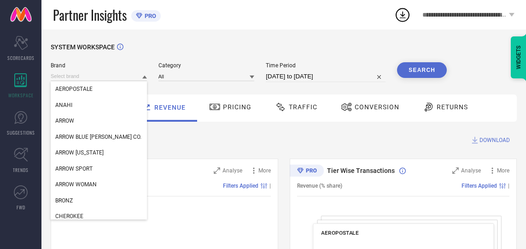
click at [117, 77] on input at bounding box center [99, 76] width 96 height 10
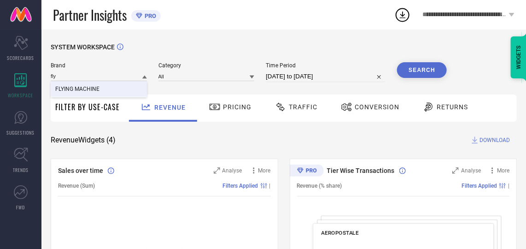
type input "fly"
click at [113, 89] on div "FLYING MACHINE" at bounding box center [99, 89] width 96 height 16
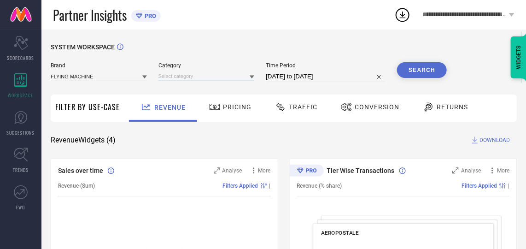
click at [183, 76] on input at bounding box center [207, 76] width 96 height 10
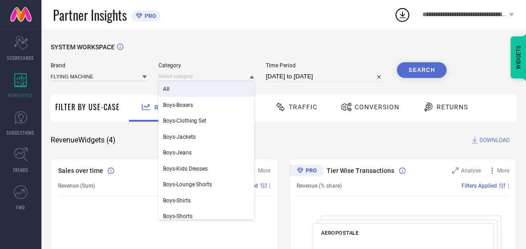
click at [183, 86] on div "All" at bounding box center [207, 89] width 96 height 16
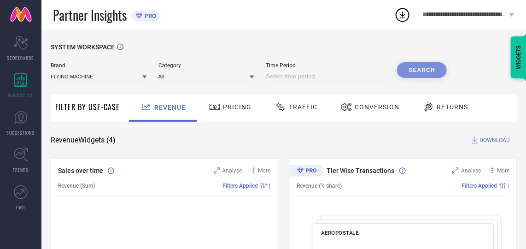
select select "8"
select select "2025"
select select "9"
select select "2025"
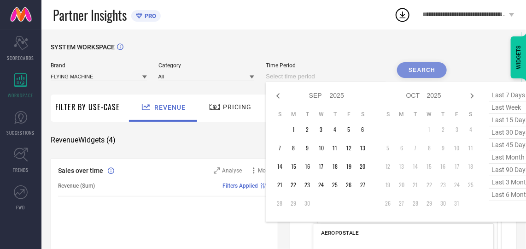
click at [318, 78] on input at bounding box center [326, 76] width 120 height 11
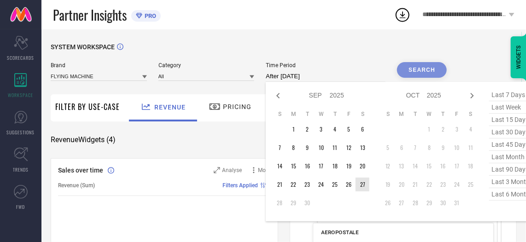
click at [357, 183] on td "27" at bounding box center [363, 185] width 14 height 14
type input "[DATE] to [DATE]"
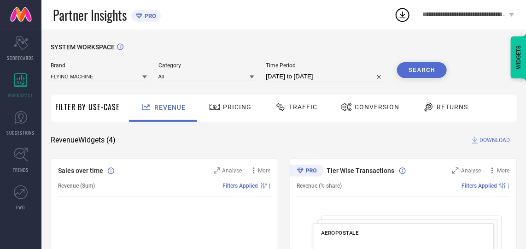
click at [416, 69] on button "Search" at bounding box center [422, 70] width 50 height 16
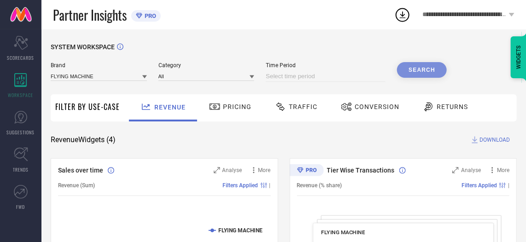
click at [346, 77] on input at bounding box center [326, 76] width 120 height 11
select select "8"
select select "2025"
select select "9"
select select "2025"
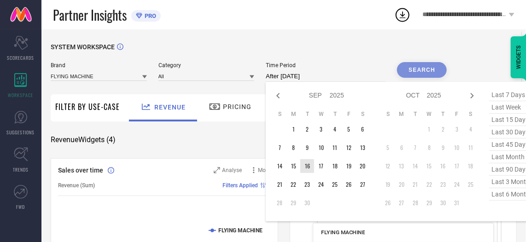
click at [310, 169] on td "16" at bounding box center [307, 166] width 14 height 14
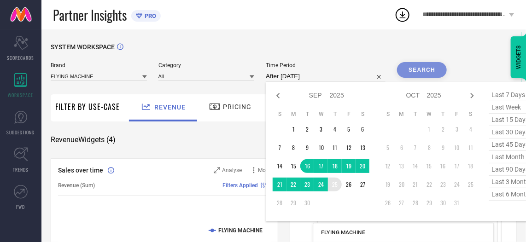
type input "[DATE] to [DATE]"
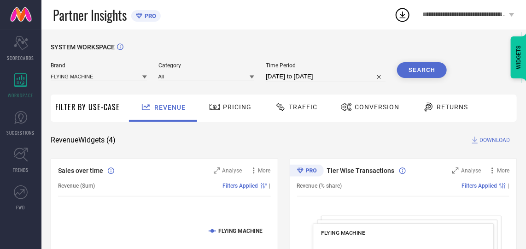
click at [417, 66] on button "Search" at bounding box center [422, 70] width 50 height 16
click at [384, 102] on div "Conversion" at bounding box center [370, 107] width 63 height 16
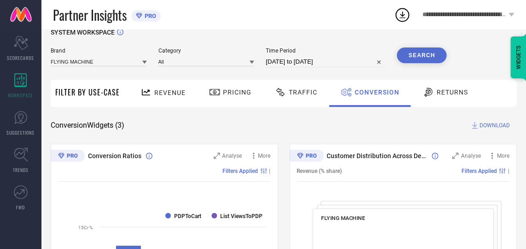
scroll to position [12, 0]
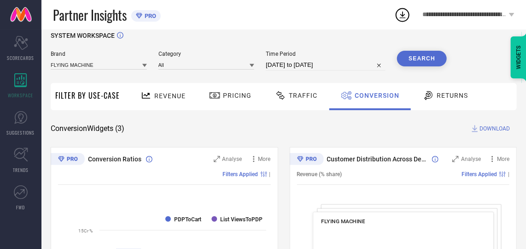
click at [489, 125] on span "DOWNLOAD" at bounding box center [495, 128] width 30 height 9
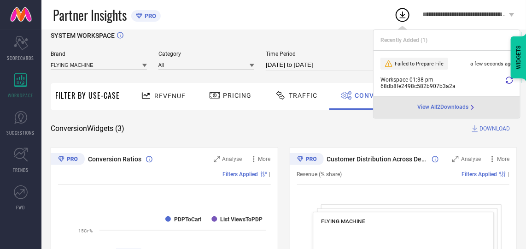
click at [347, 41] on div "SYSTEM WORKSPACE" at bounding box center [284, 41] width 466 height 19
